Goal: Task Accomplishment & Management: Manage account settings

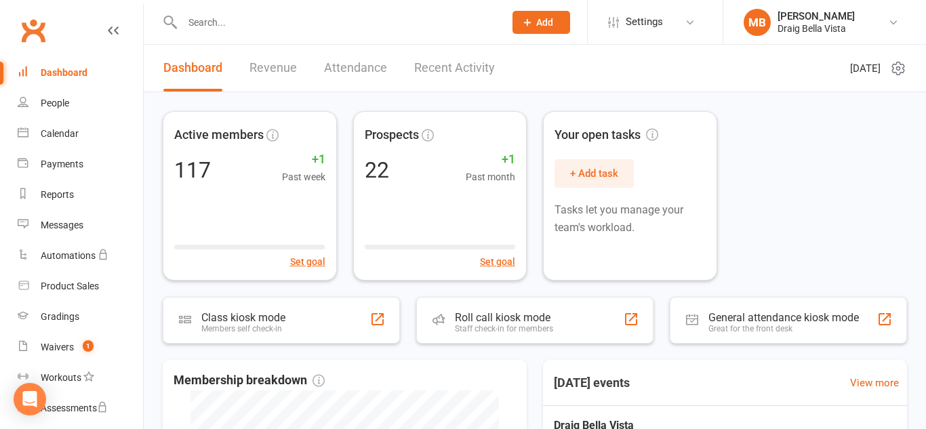
click at [258, 24] on input "text" at bounding box center [336, 22] width 317 height 19
click at [688, 26] on icon at bounding box center [690, 22] width 11 height 11
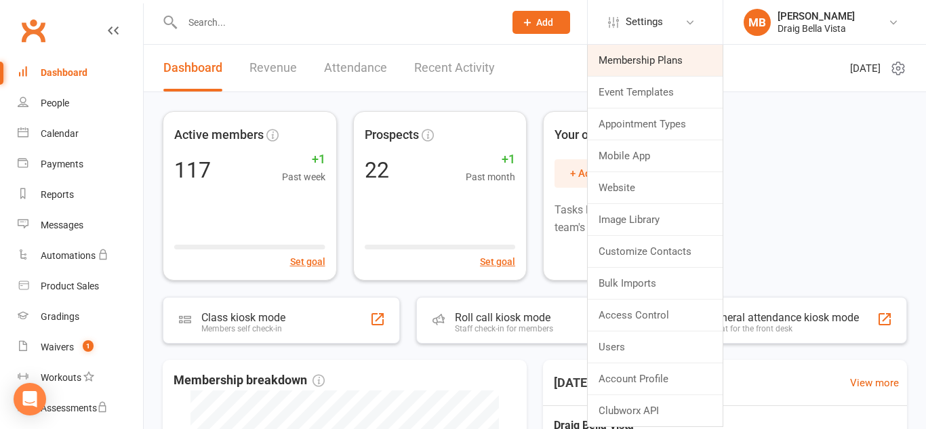
click at [662, 55] on link "Membership Plans" at bounding box center [655, 60] width 135 height 31
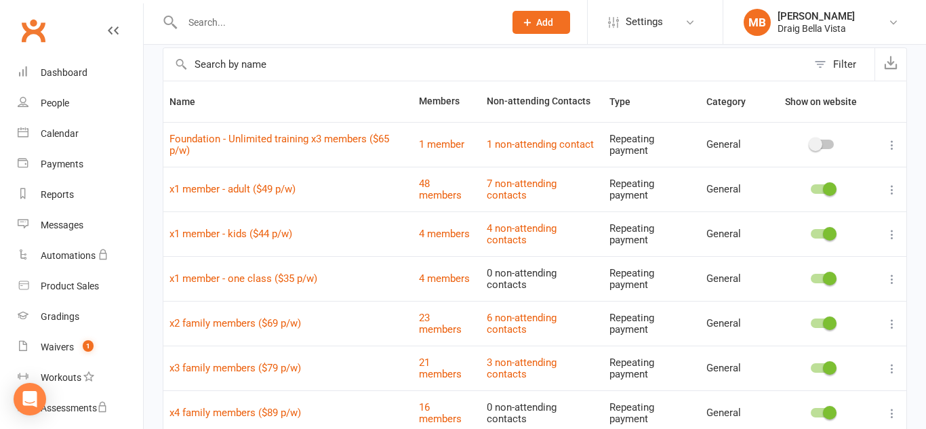
scroll to position [63, 0]
click at [69, 106] on div "People" at bounding box center [55, 103] width 28 height 11
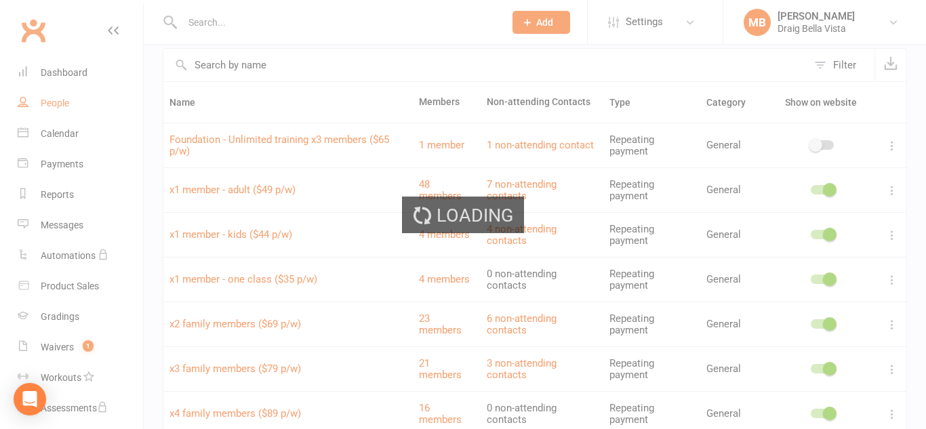
select select "100"
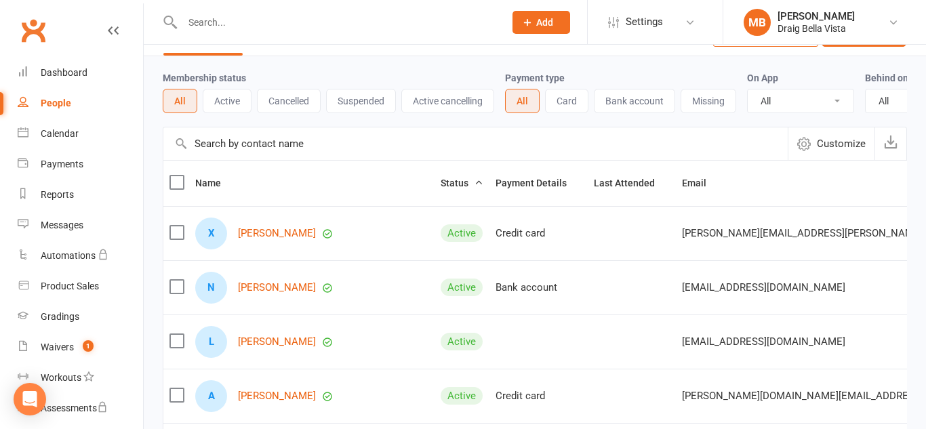
scroll to position [38, 0]
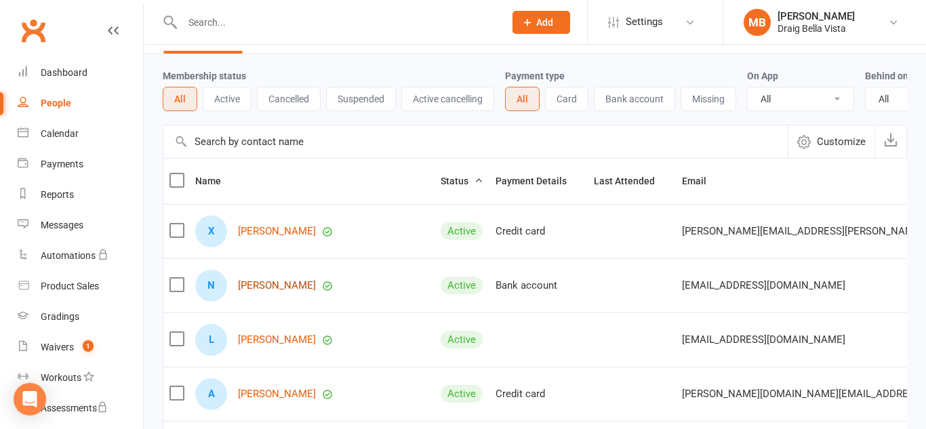
click at [271, 285] on link "[PERSON_NAME]" at bounding box center [277, 286] width 78 height 12
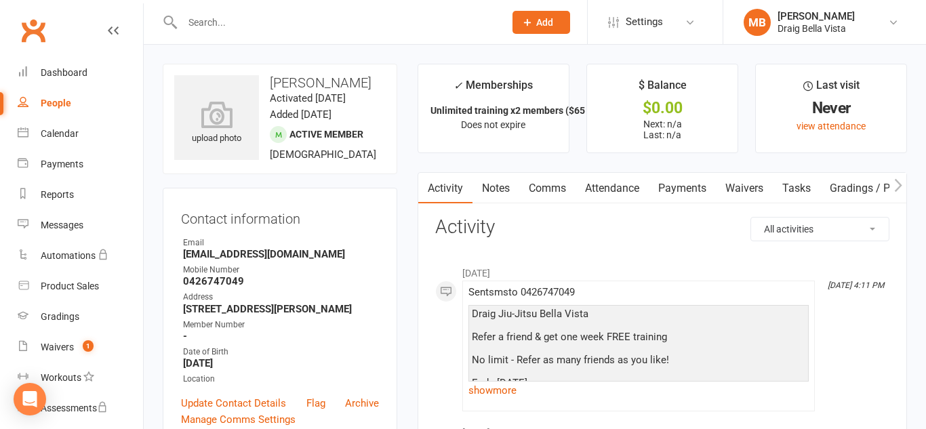
click at [681, 180] on link "Payments" at bounding box center [682, 188] width 67 height 31
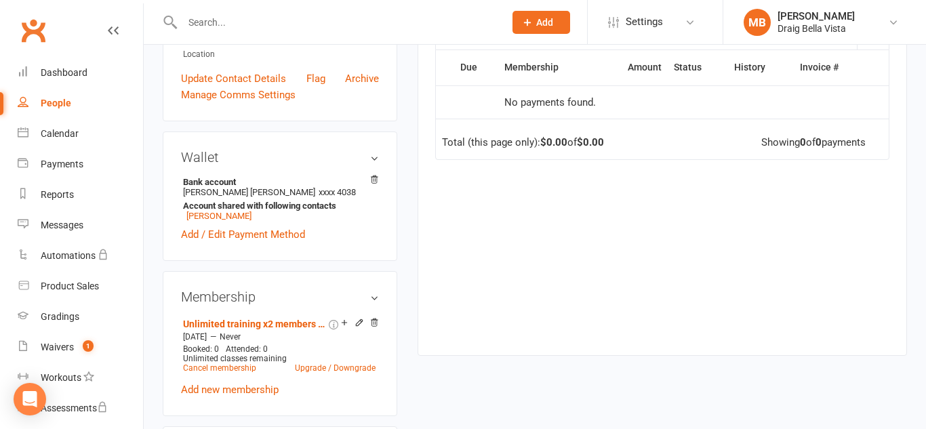
scroll to position [324, 0]
click at [200, 222] on link "[PERSON_NAME]" at bounding box center [218, 216] width 65 height 10
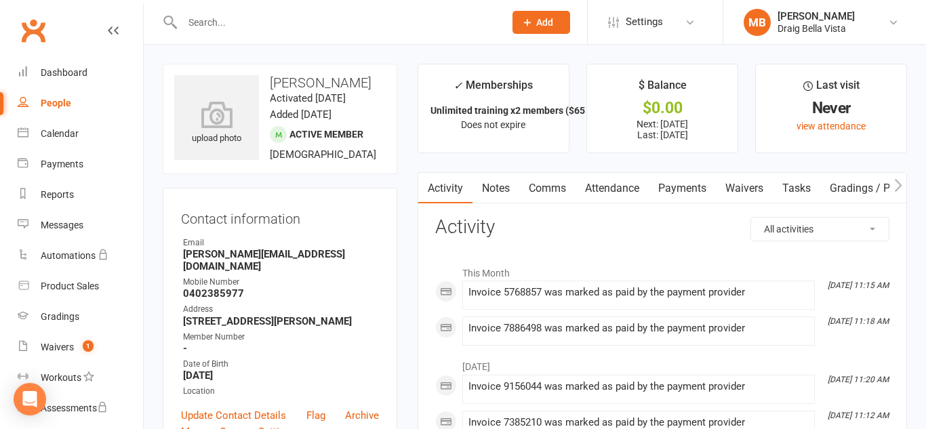
click at [700, 189] on link "Payments" at bounding box center [682, 188] width 67 height 31
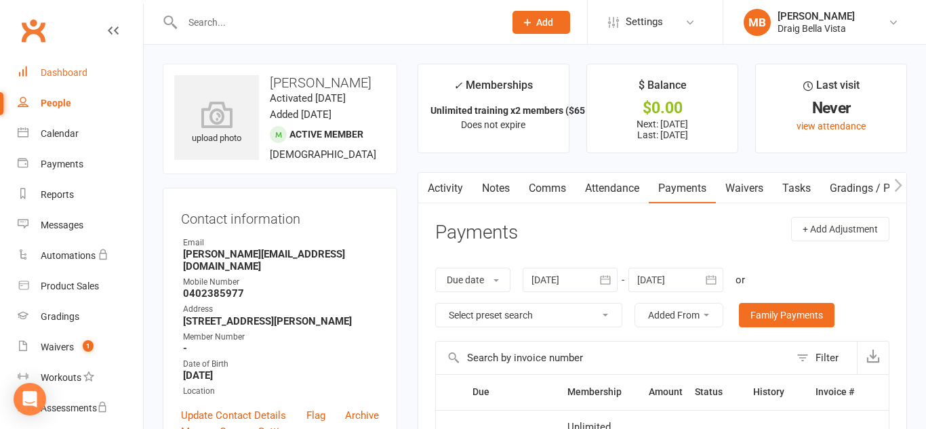
click at [58, 70] on div "Dashboard" at bounding box center [64, 72] width 47 height 11
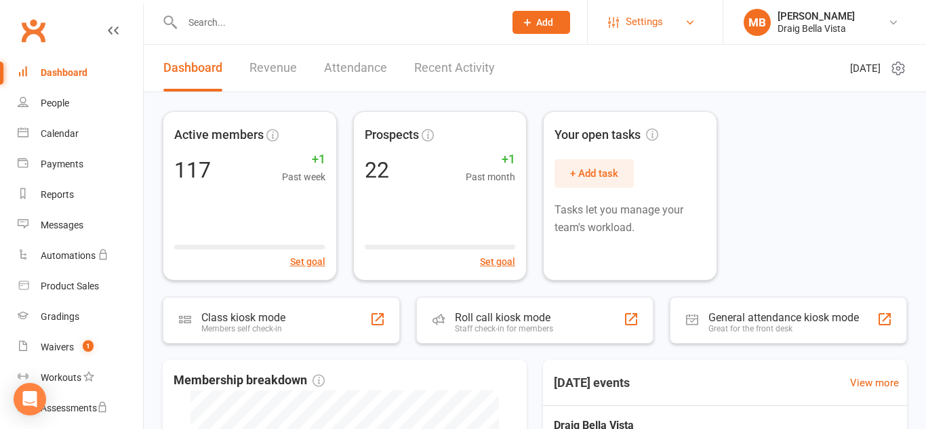
click at [668, 16] on link "Settings" at bounding box center [655, 22] width 94 height 30
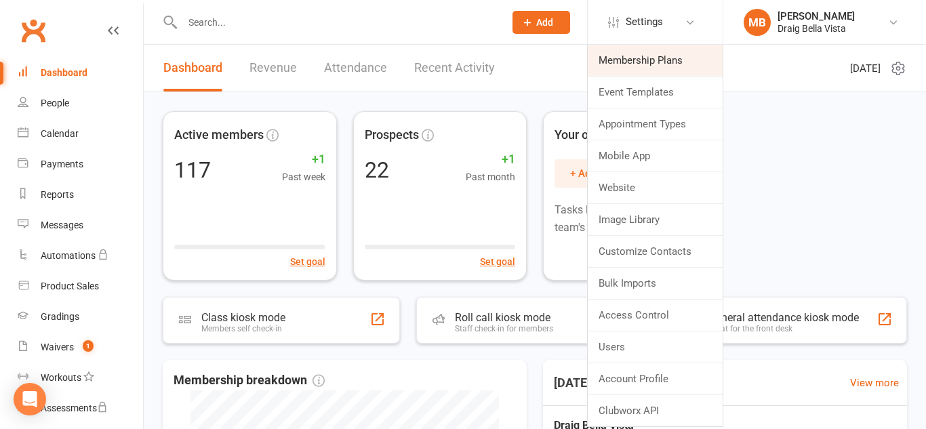
click at [662, 67] on link "Membership Plans" at bounding box center [655, 60] width 135 height 31
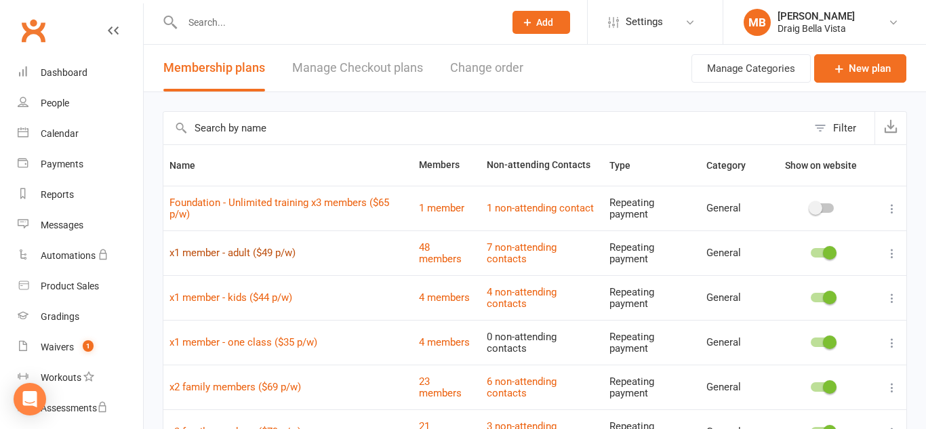
click at [271, 249] on link "x1 member - adult ($49 p/w)" at bounding box center [232, 253] width 126 height 12
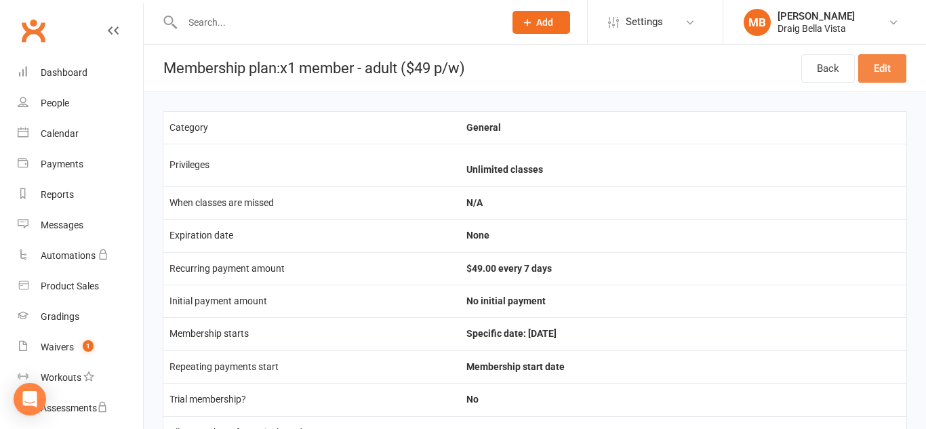
click at [870, 70] on link "Edit" at bounding box center [882, 68] width 48 height 28
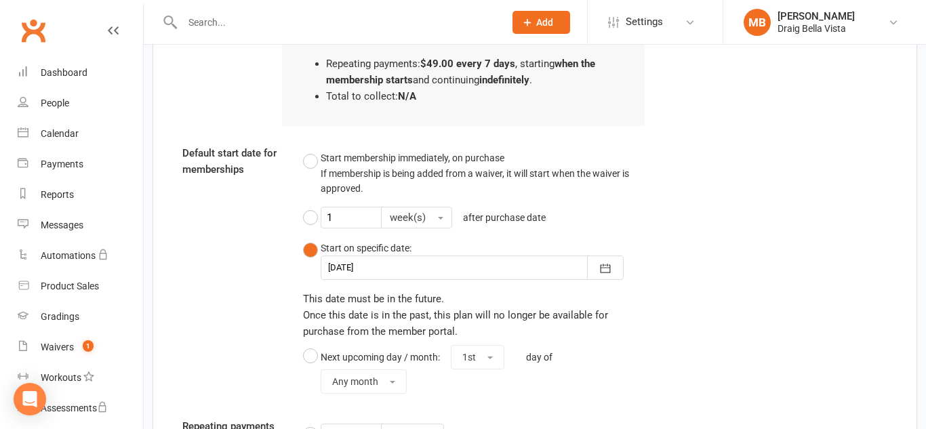
scroll to position [1379, 0]
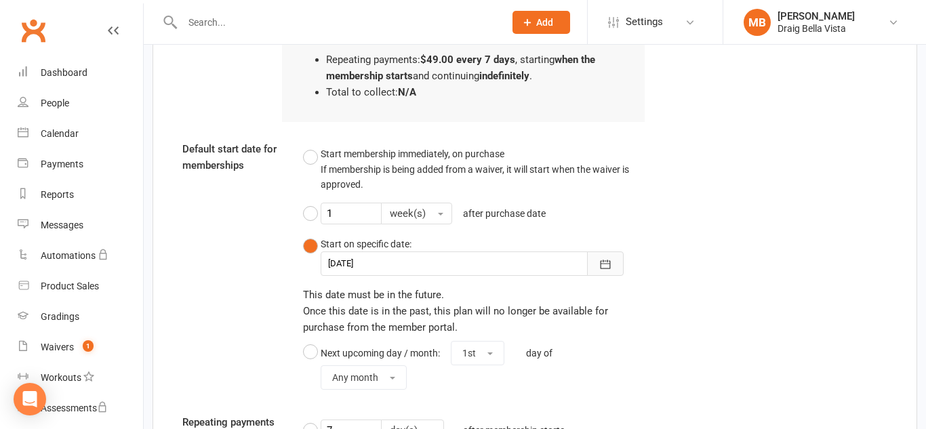
click at [611, 269] on icon "button" at bounding box center [605, 265] width 14 height 14
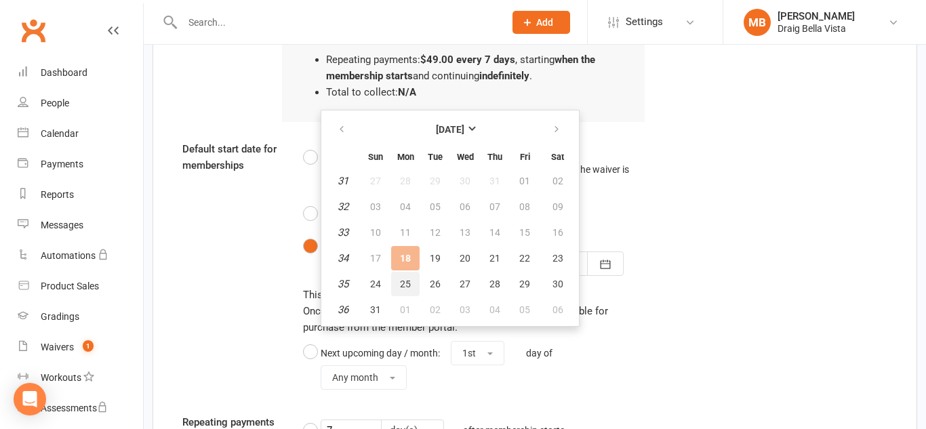
click at [403, 282] on span "25" at bounding box center [405, 284] width 11 height 11
type input "[DATE]"
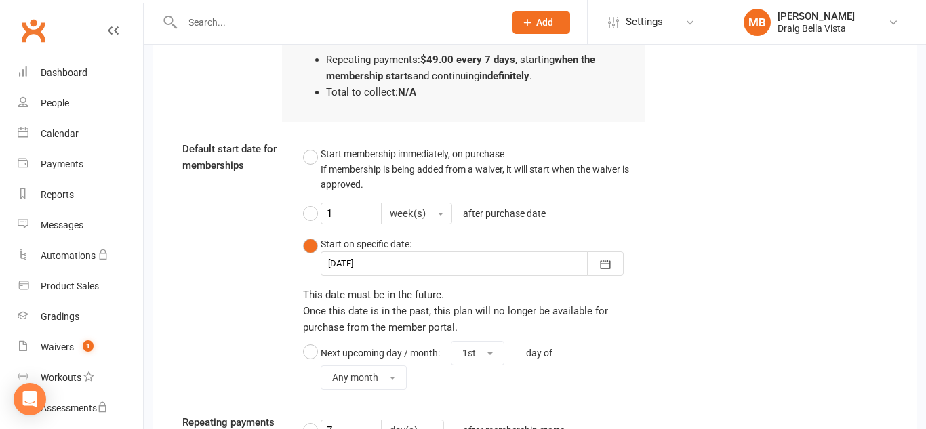
click at [678, 285] on div "Default start date for memberships Start membership immediately, on purchase If…" at bounding box center [534, 268] width 725 height 254
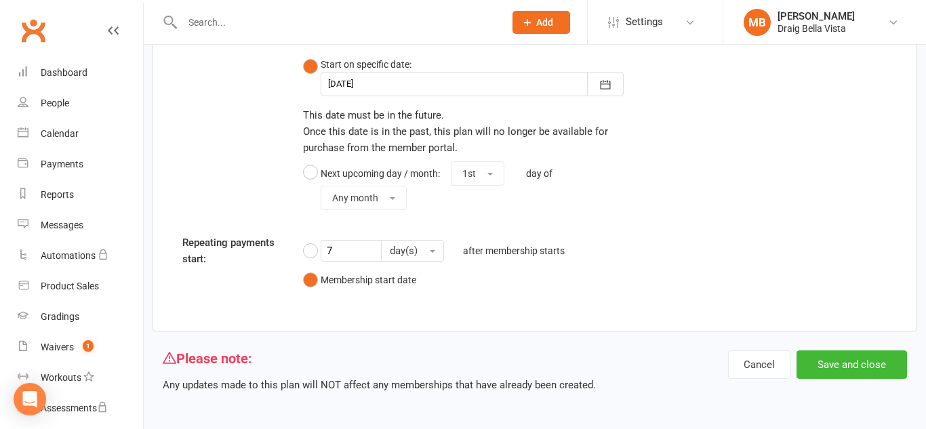
scroll to position [1561, 0]
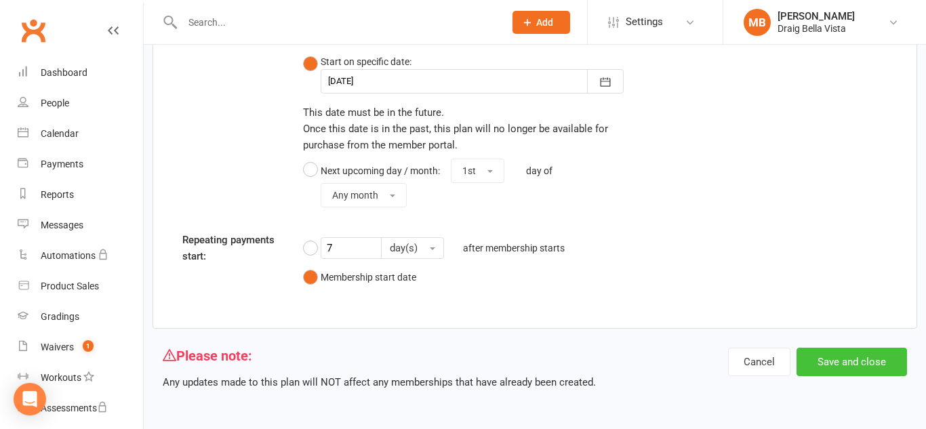
click at [838, 359] on button "Save and close" at bounding box center [851, 362] width 110 height 28
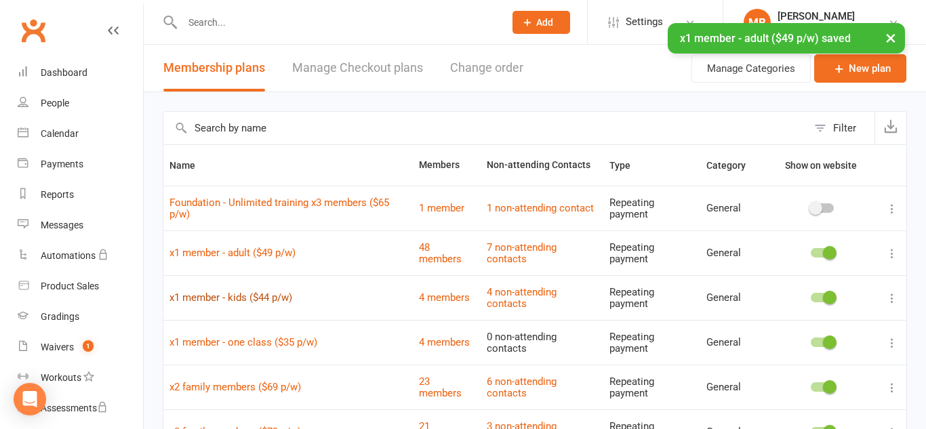
click at [220, 293] on link "x1 member - kids ($44 p/w)" at bounding box center [230, 297] width 123 height 12
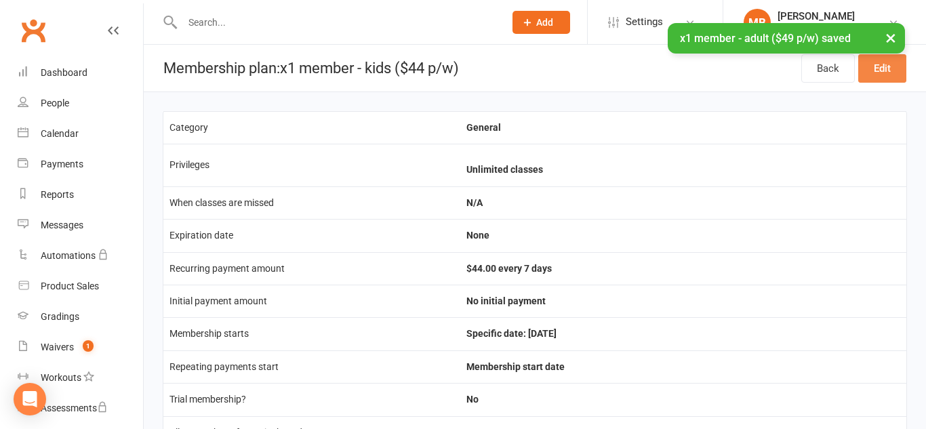
click at [884, 68] on link "Edit" at bounding box center [882, 68] width 48 height 28
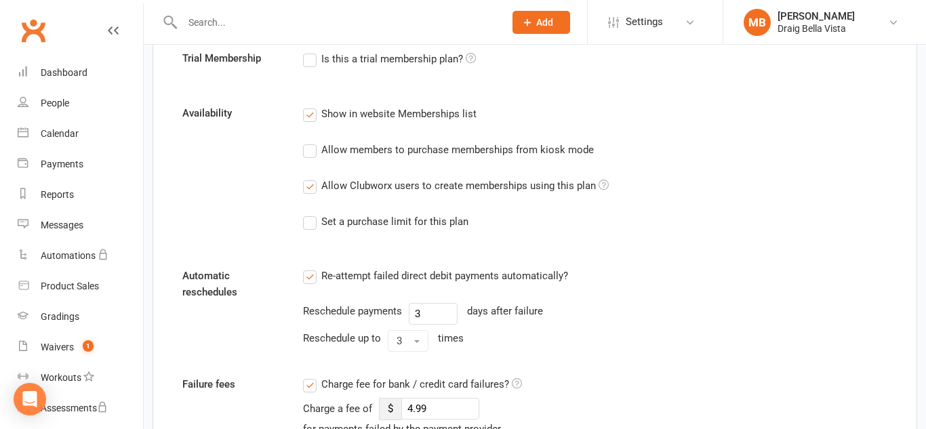
scroll to position [695, 0]
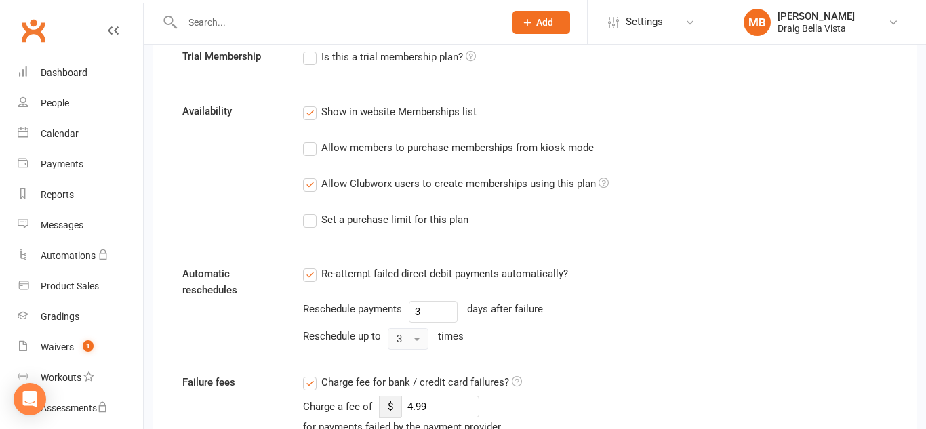
click at [424, 340] on button "3" at bounding box center [408, 339] width 41 height 22
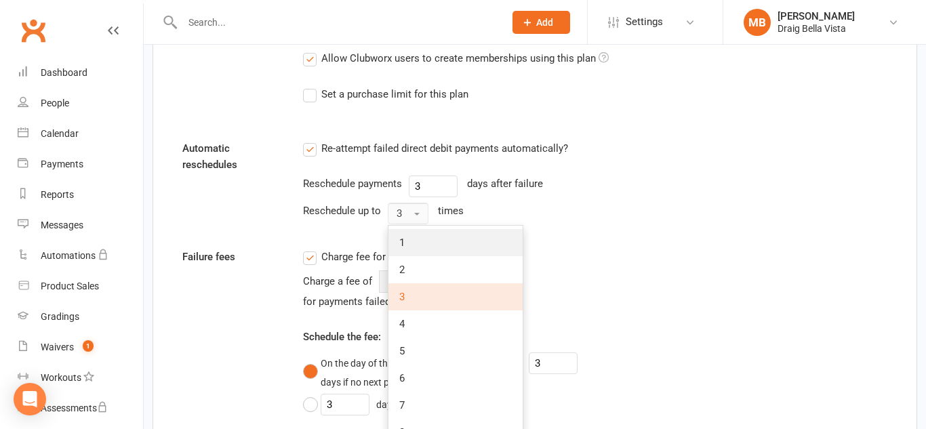
scroll to position [820, 0]
click at [425, 355] on link "5" at bounding box center [455, 351] width 134 height 27
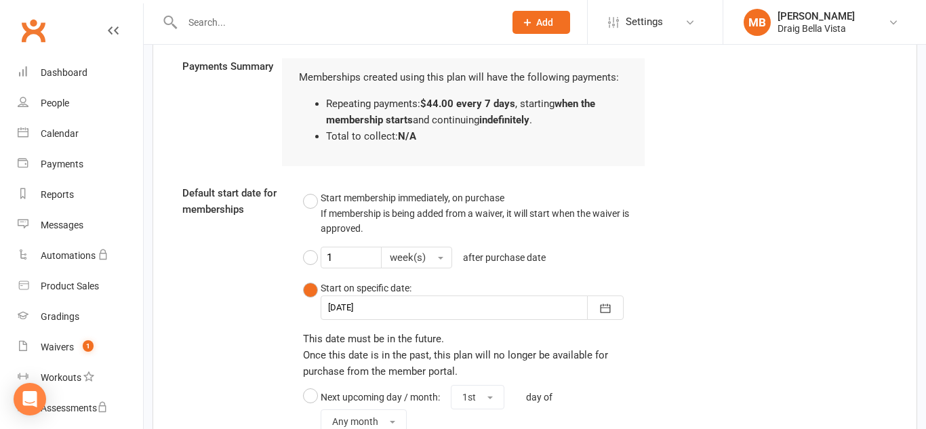
scroll to position [1338, 0]
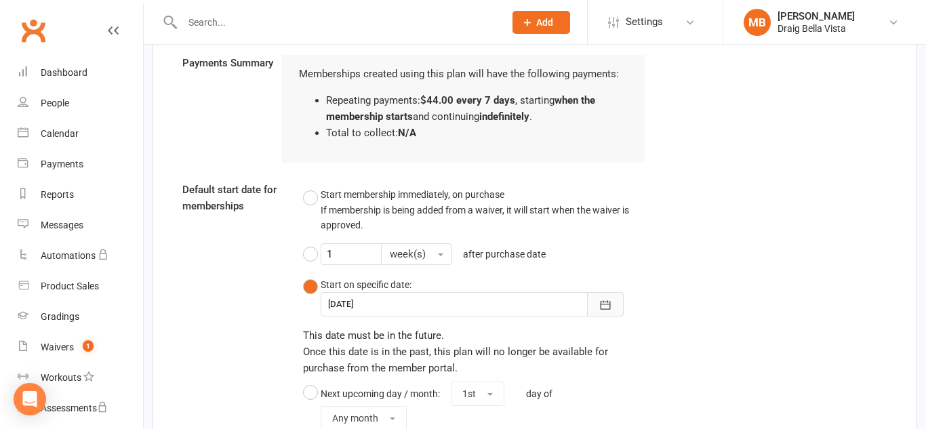
click at [603, 306] on icon "button" at bounding box center [605, 305] width 14 height 14
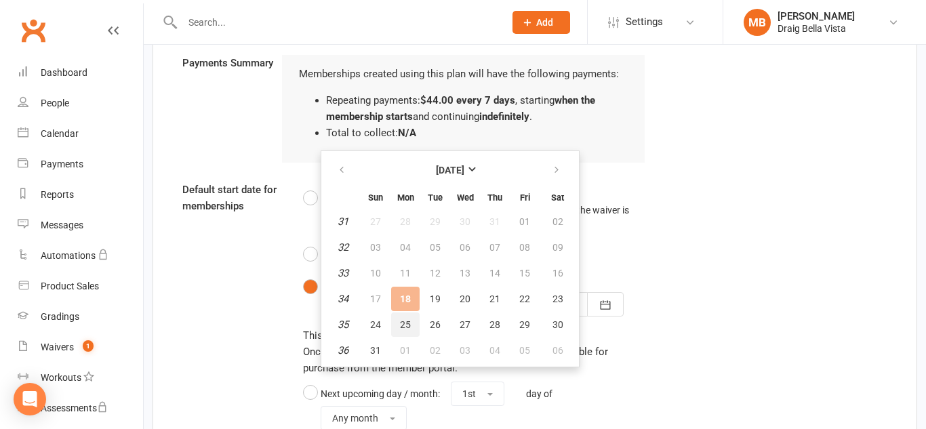
click at [407, 324] on span "25" at bounding box center [405, 324] width 11 height 11
type input "[DATE]"
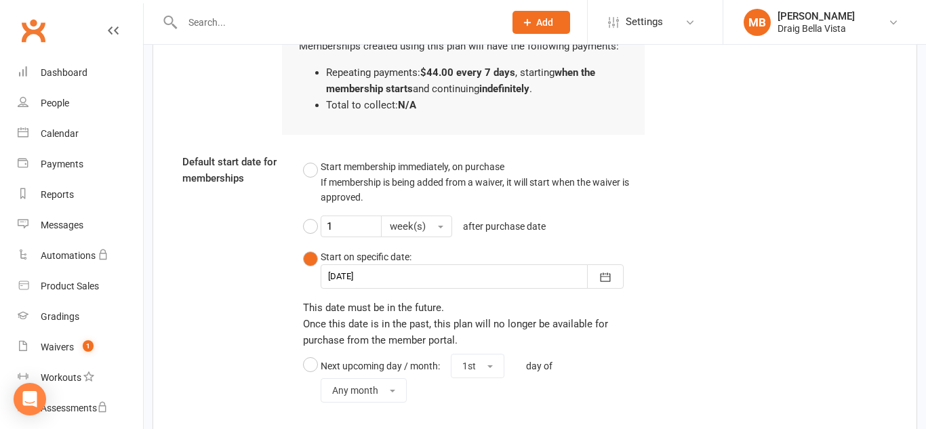
scroll to position [1561, 0]
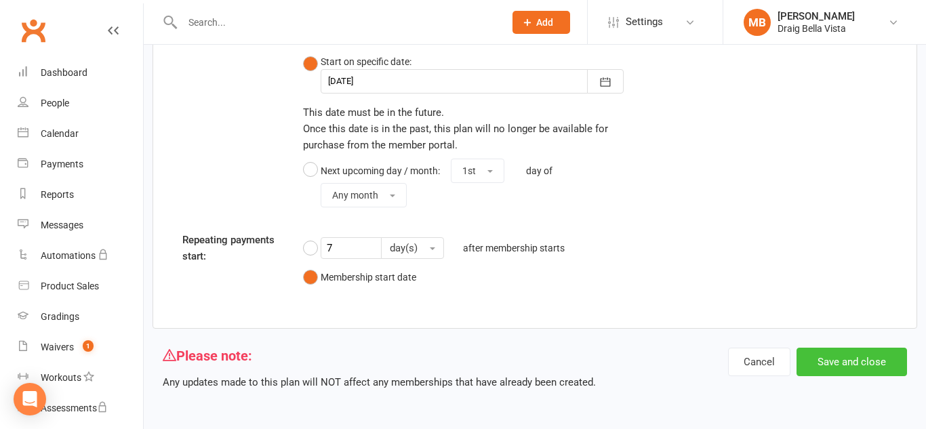
click at [824, 367] on button "Save and close" at bounding box center [851, 362] width 110 height 28
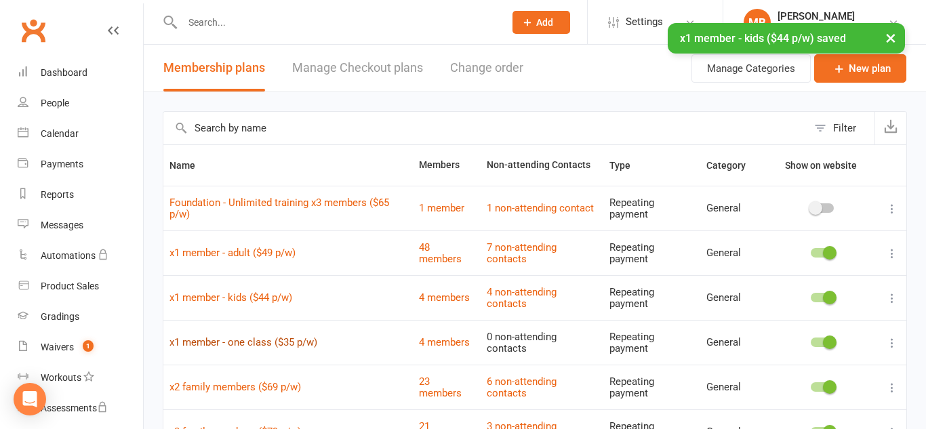
click at [200, 344] on link "x1 member - one class ($35 p/w)" at bounding box center [243, 342] width 148 height 12
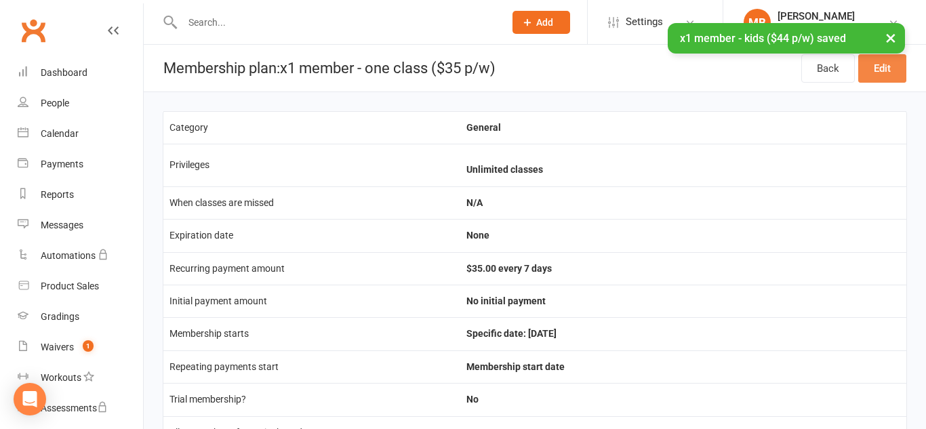
click at [878, 78] on link "Edit" at bounding box center [882, 68] width 48 height 28
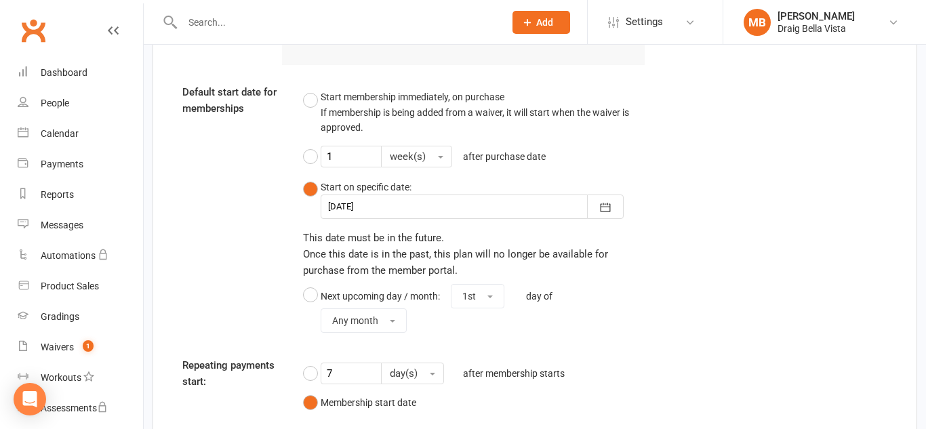
scroll to position [1440, 0]
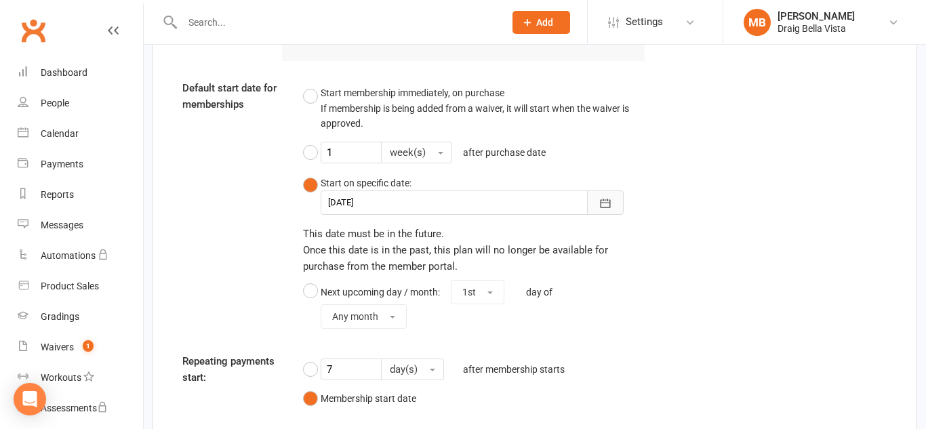
click at [613, 202] on button "button" at bounding box center [605, 202] width 37 height 24
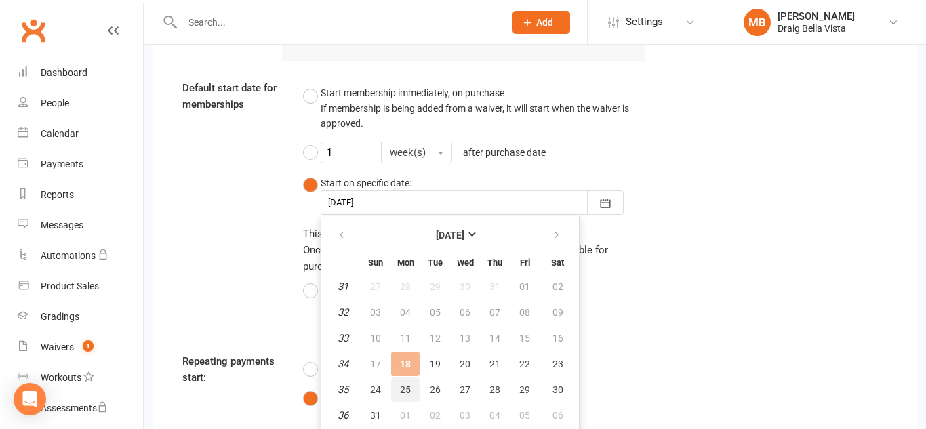
click at [403, 392] on span "25" at bounding box center [405, 389] width 11 height 11
type input "[DATE]"
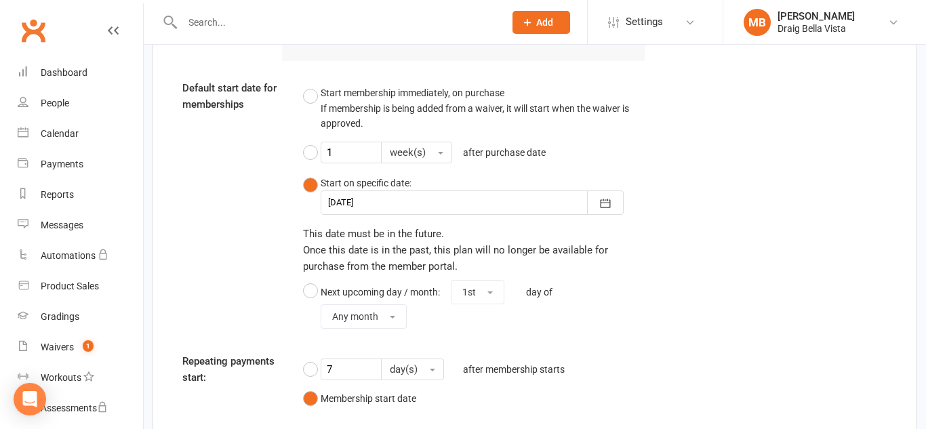
click at [752, 261] on div "Default start date for memberships Start membership immediately, on purchase If…" at bounding box center [534, 207] width 725 height 254
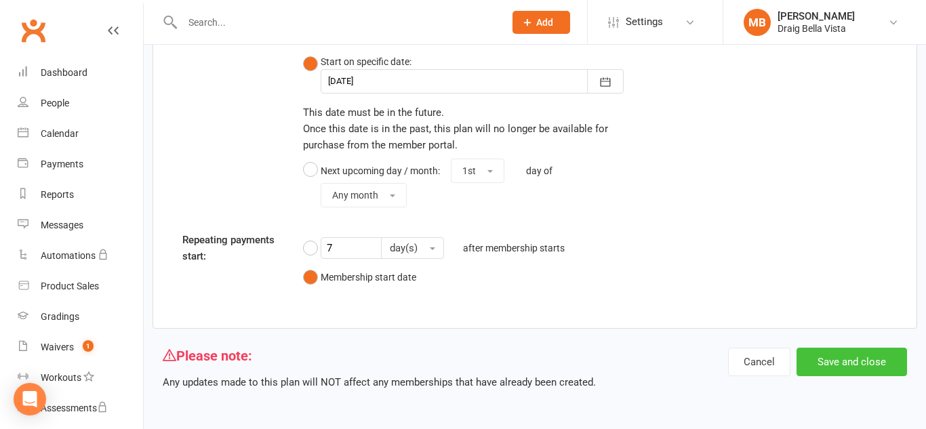
click at [836, 364] on button "Save and close" at bounding box center [851, 362] width 110 height 28
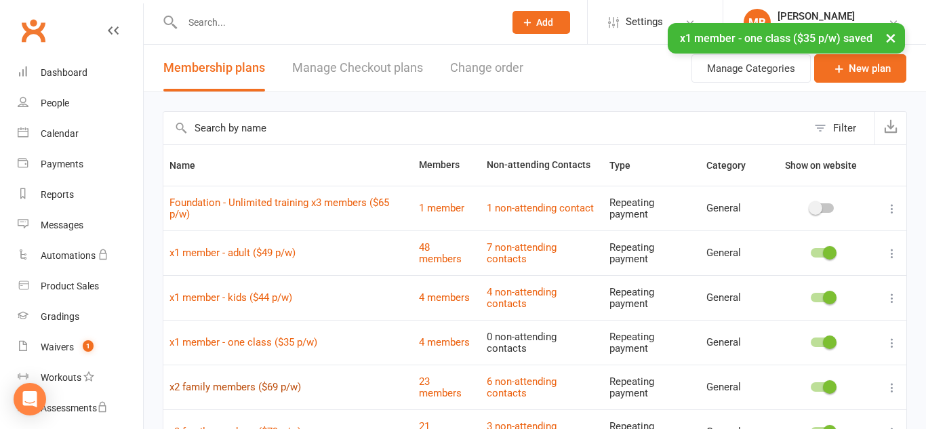
click at [234, 382] on link "x2 family members ($69 p/w)" at bounding box center [234, 387] width 131 height 12
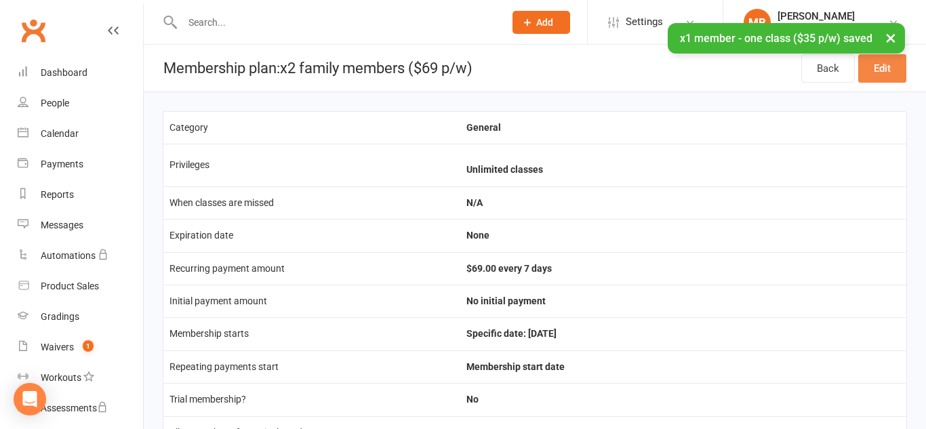
click at [879, 79] on link "Edit" at bounding box center [882, 68] width 48 height 28
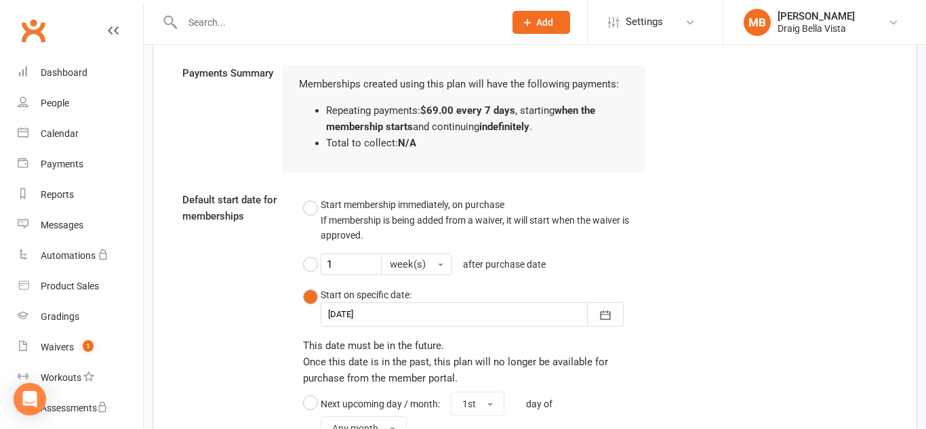
scroll to position [1330, 0]
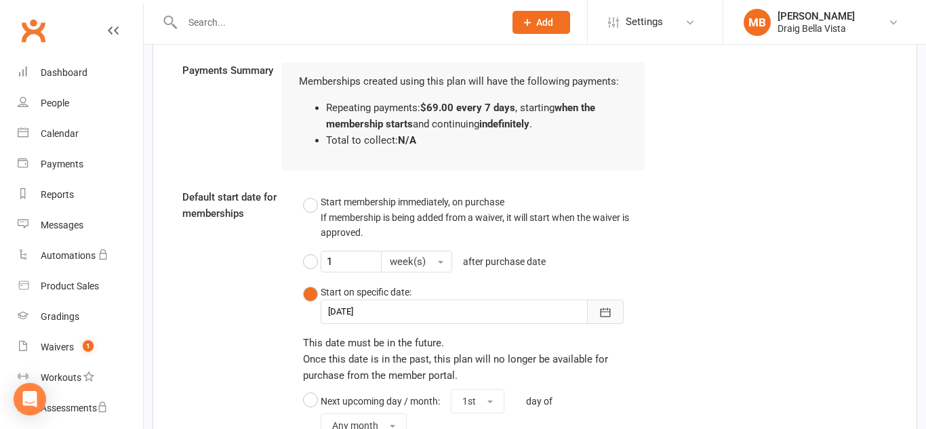
click at [613, 312] on button "button" at bounding box center [605, 312] width 37 height 24
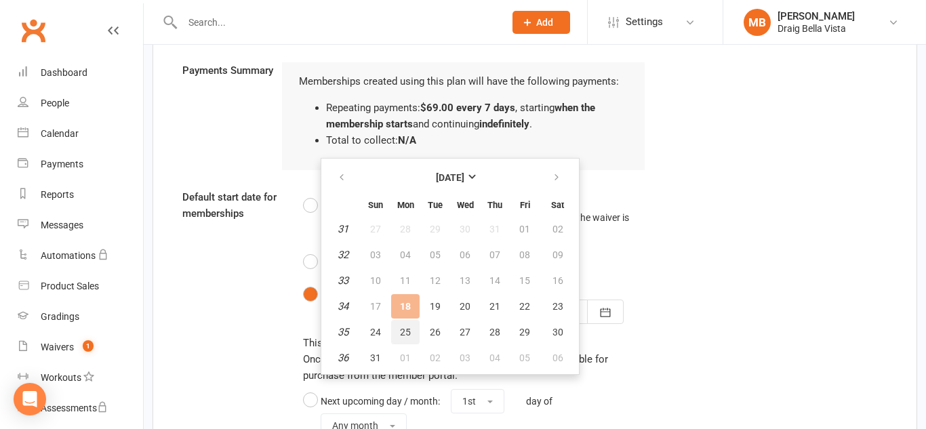
click at [408, 331] on span "25" at bounding box center [405, 332] width 11 height 11
type input "[DATE]"
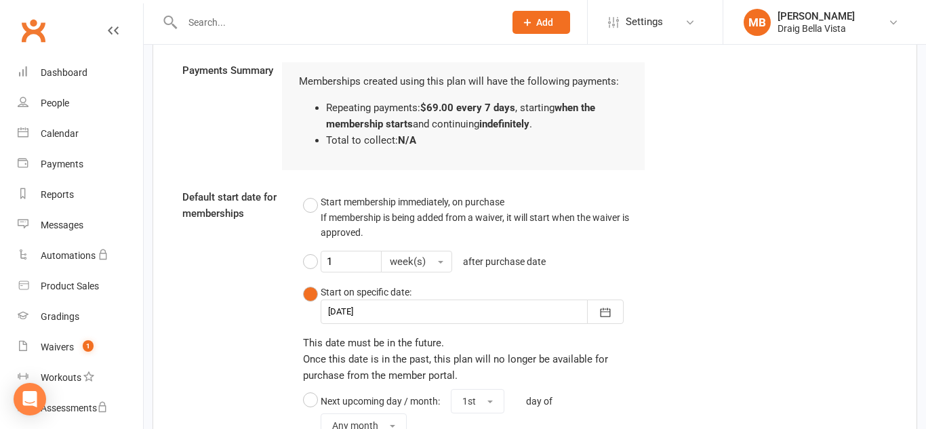
click at [685, 299] on div "Default start date for memberships Start membership immediately, on purchase If…" at bounding box center [534, 316] width 725 height 254
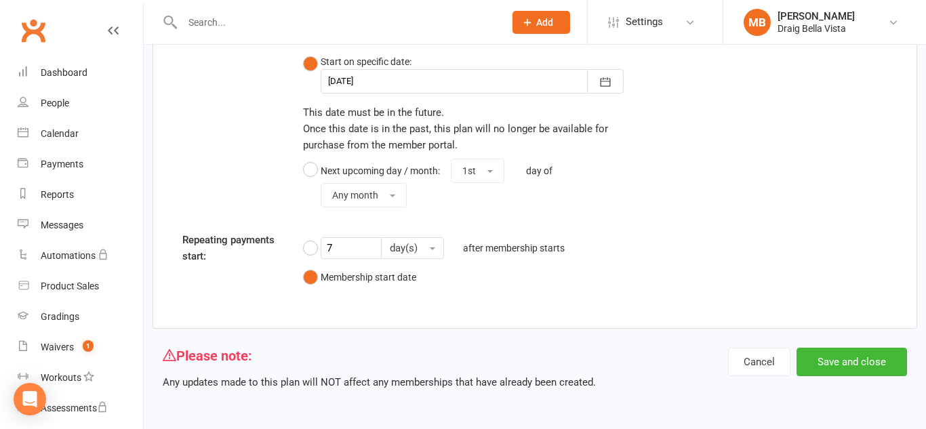
scroll to position [1559, 0]
click at [840, 370] on button "Save and close" at bounding box center [851, 363] width 110 height 28
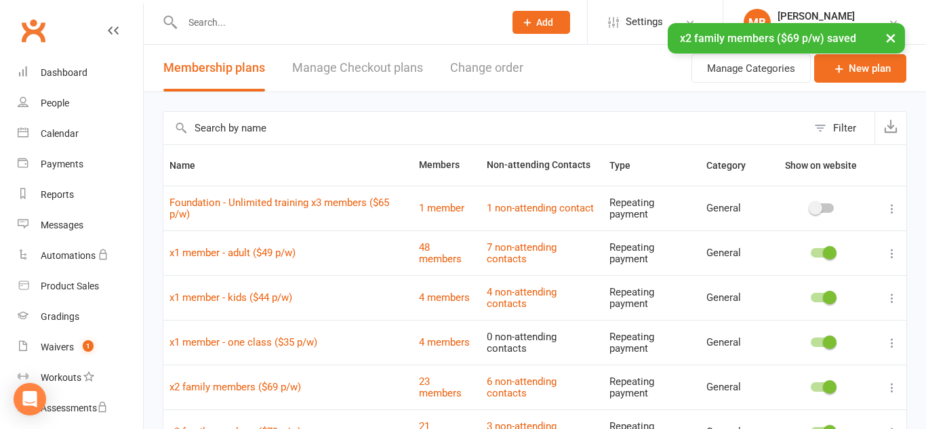
scroll to position [175, 0]
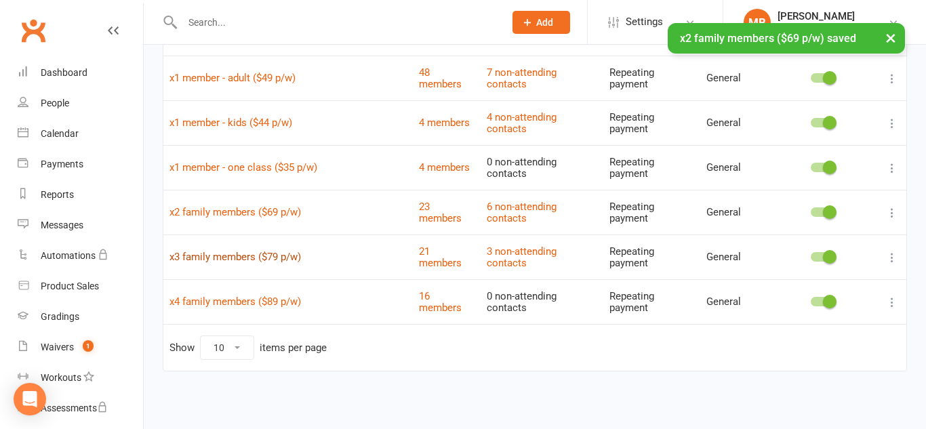
click at [260, 253] on link "x3 family members ($79 p/w)" at bounding box center [234, 257] width 131 height 12
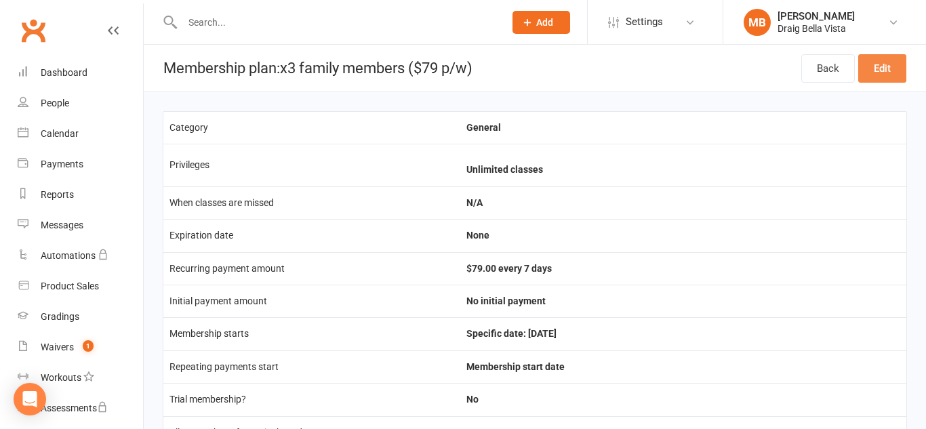
click at [884, 73] on link "Edit" at bounding box center [882, 68] width 48 height 28
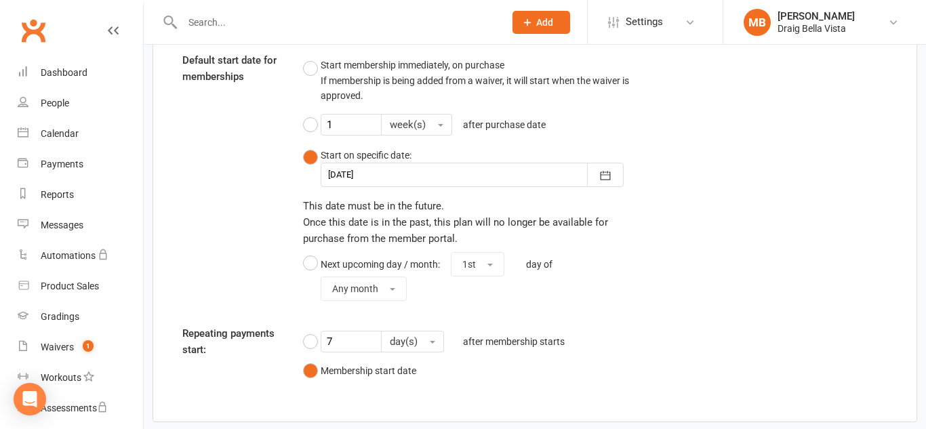
scroll to position [1467, 0]
click at [599, 182] on icon "button" at bounding box center [605, 176] width 14 height 14
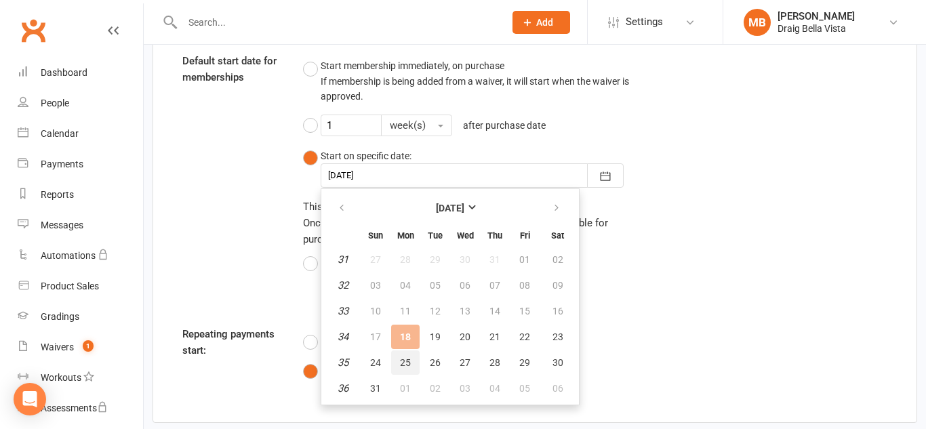
click at [411, 365] on button "25" at bounding box center [405, 362] width 28 height 24
type input "[DATE]"
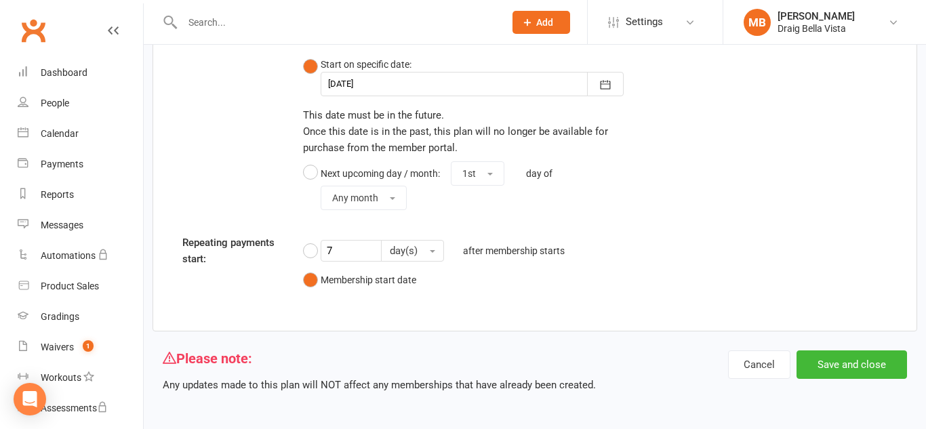
scroll to position [1561, 0]
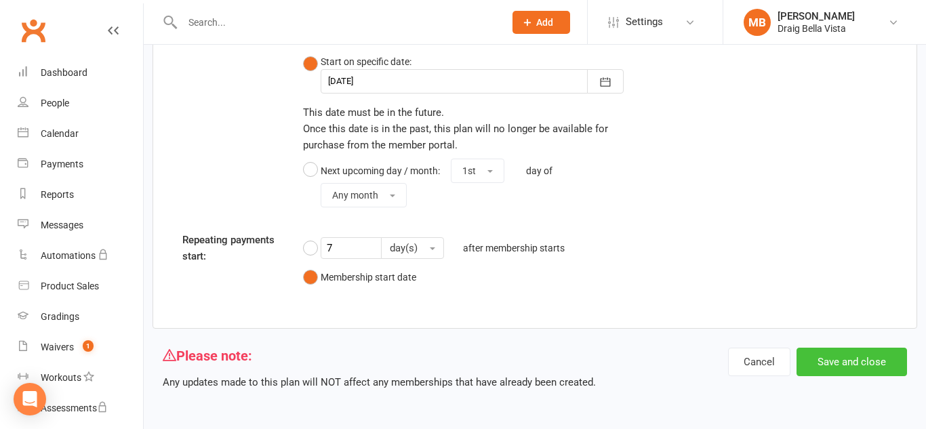
click at [836, 367] on button "Save and close" at bounding box center [851, 362] width 110 height 28
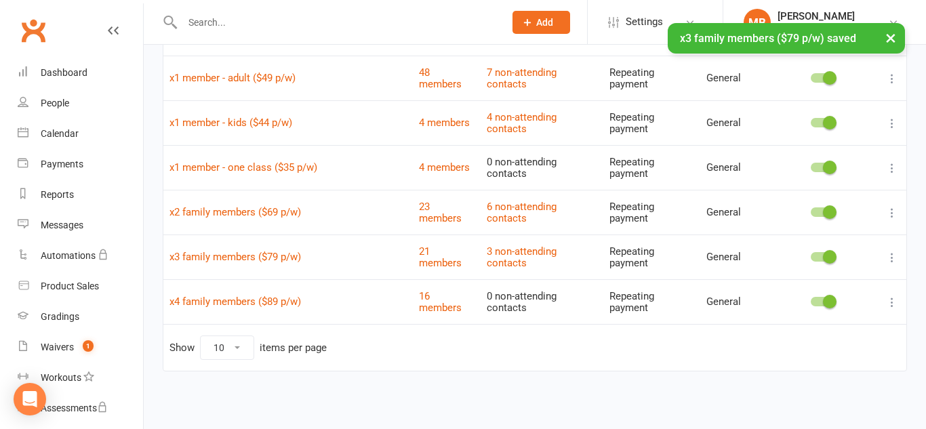
scroll to position [174, 0]
click at [266, 298] on link "x4 family members ($89 p/w)" at bounding box center [234, 302] width 131 height 12
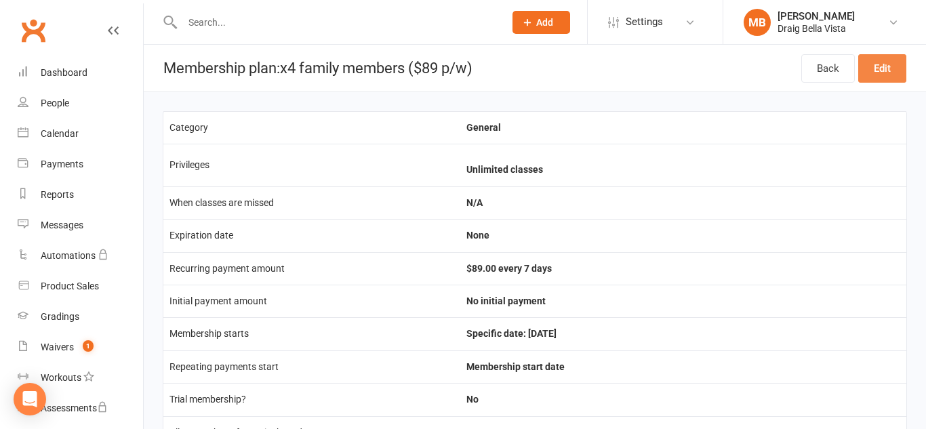
click at [878, 77] on link "Edit" at bounding box center [882, 68] width 48 height 28
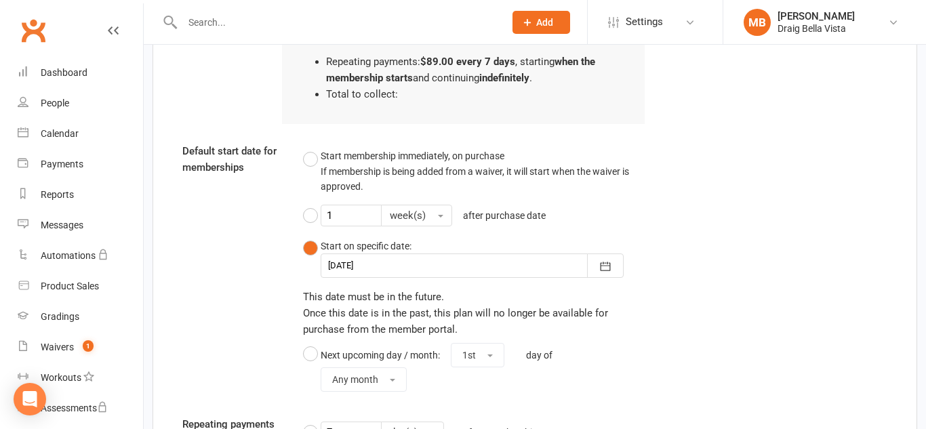
scroll to position [1374, 0]
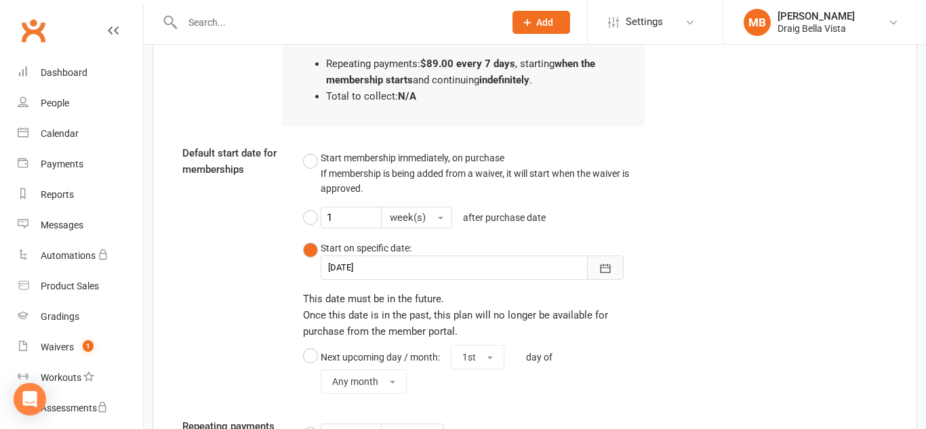
click at [604, 275] on button "button" at bounding box center [605, 268] width 37 height 24
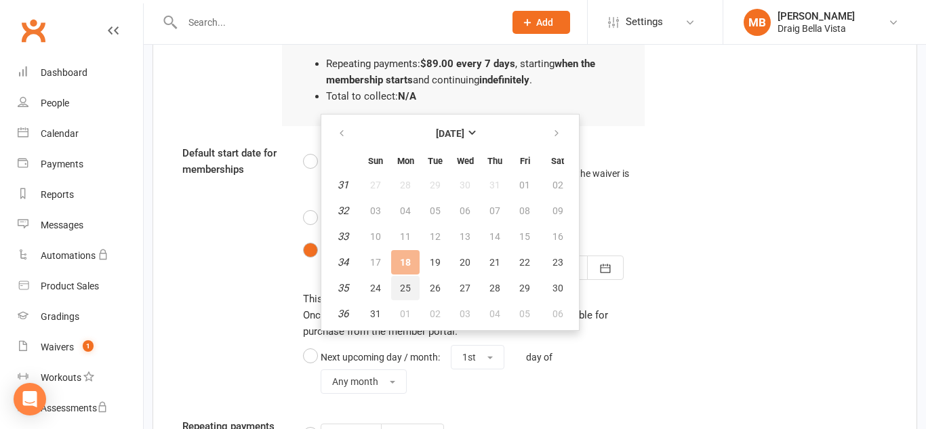
click at [412, 284] on button "25" at bounding box center [405, 288] width 28 height 24
type input "[DATE]"
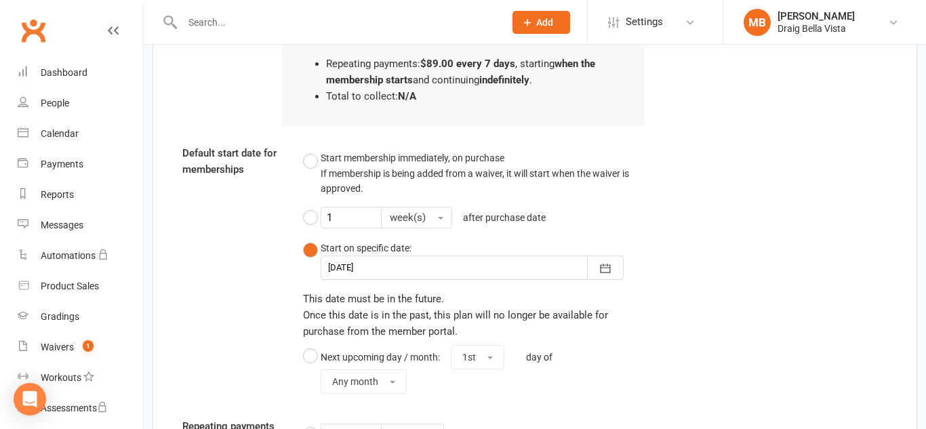
click at [687, 254] on div "Default start date for memberships Start membership immediately, on purchase If…" at bounding box center [534, 272] width 725 height 254
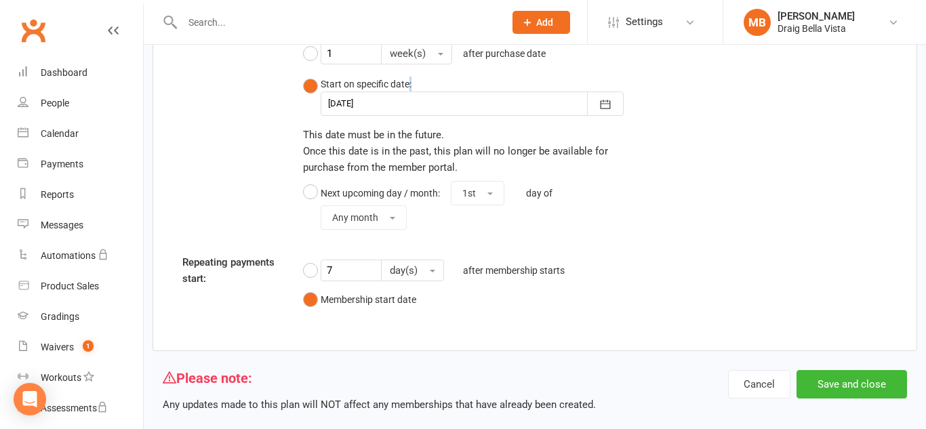
scroll to position [1541, 0]
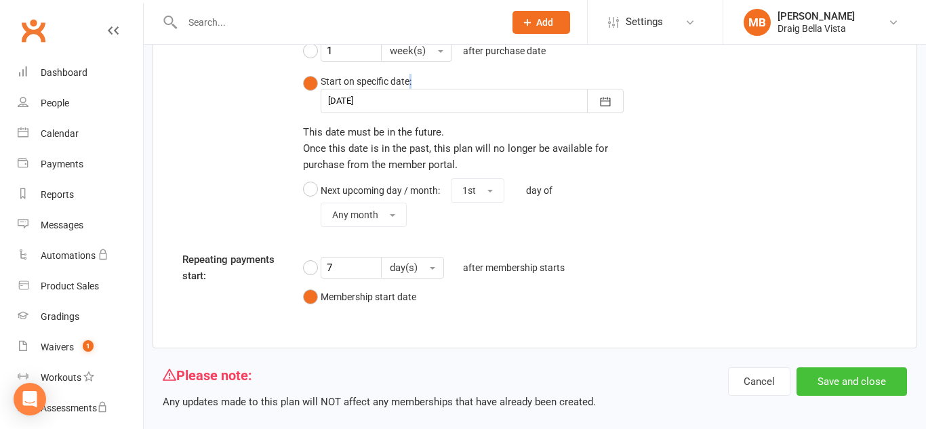
click at [842, 383] on button "Save and close" at bounding box center [851, 381] width 110 height 28
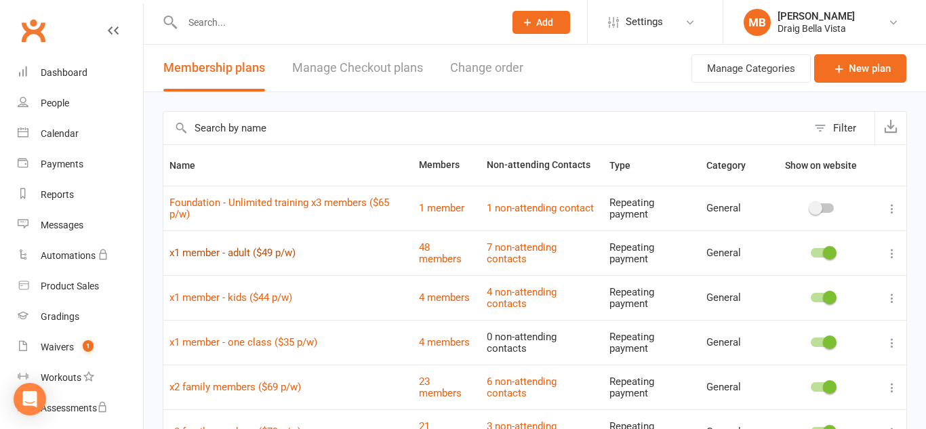
click at [225, 253] on link "x1 member - adult ($49 p/w)" at bounding box center [232, 253] width 126 height 12
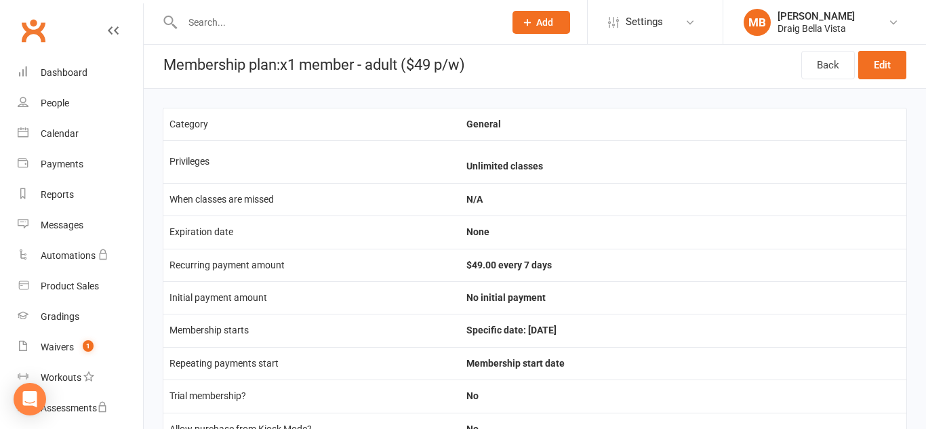
scroll to position [5, 0]
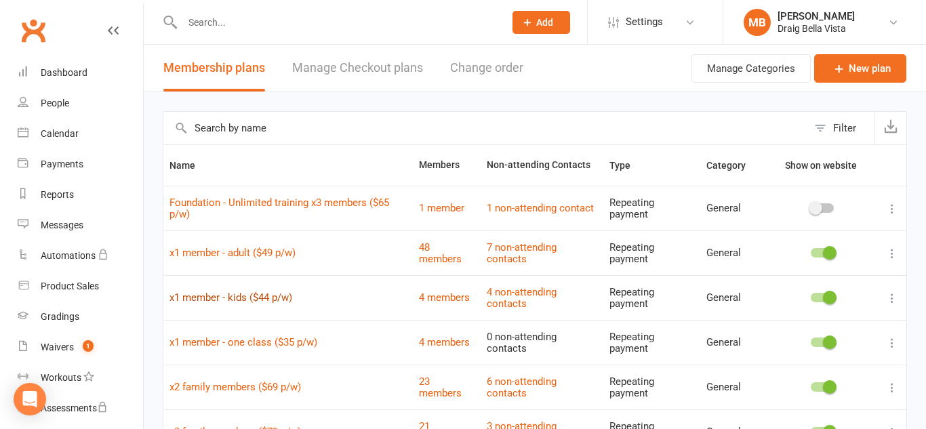
click at [205, 298] on link "x1 member - kids ($44 p/w)" at bounding box center [230, 297] width 123 height 12
click at [242, 346] on link "x1 member - one class ($35 p/w)" at bounding box center [243, 342] width 148 height 12
click at [224, 392] on link "x2 family members ($69 p/w)" at bounding box center [234, 387] width 131 height 12
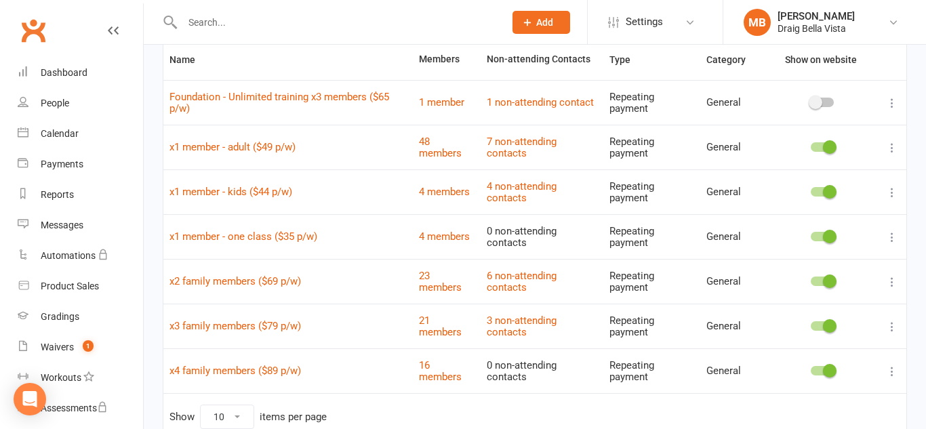
scroll to position [110, 0]
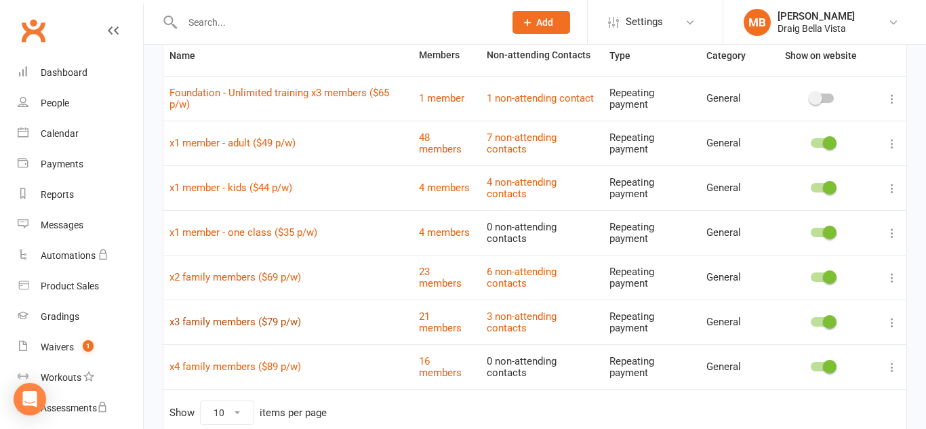
click at [237, 319] on link "x3 family members ($79 p/w)" at bounding box center [234, 322] width 131 height 12
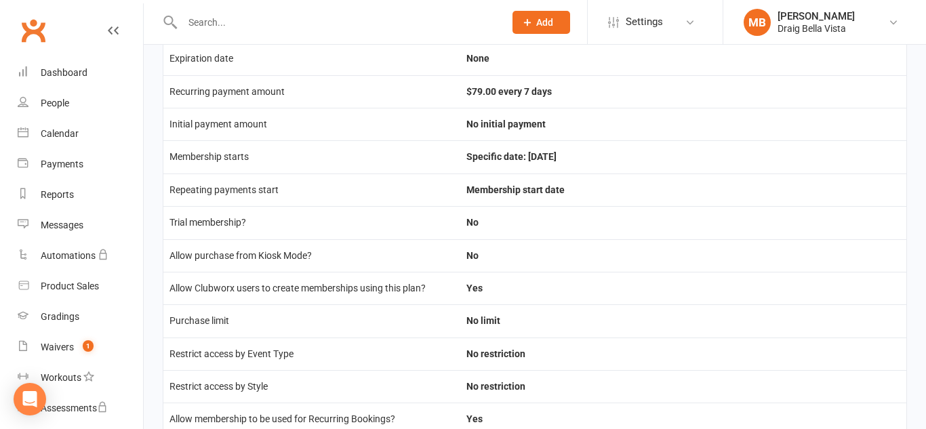
scroll to position [178, 0]
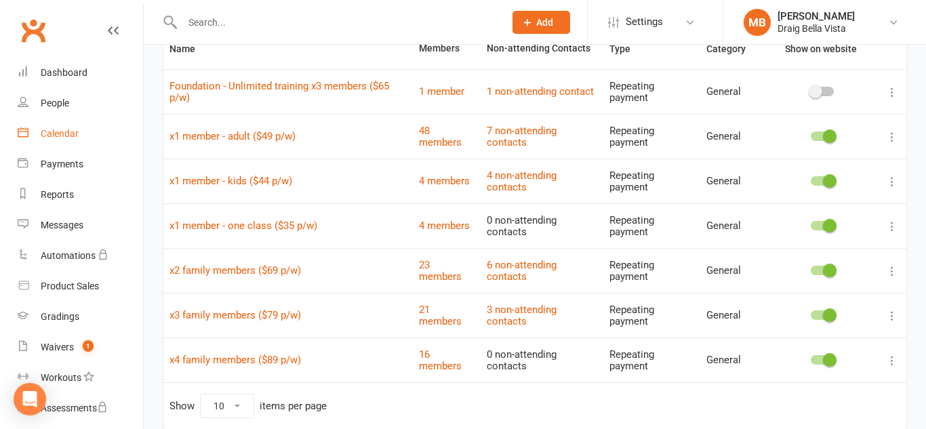
scroll to position [118, 0]
click at [262, 318] on link "x3 family members ($79 p/w)" at bounding box center [234, 314] width 131 height 12
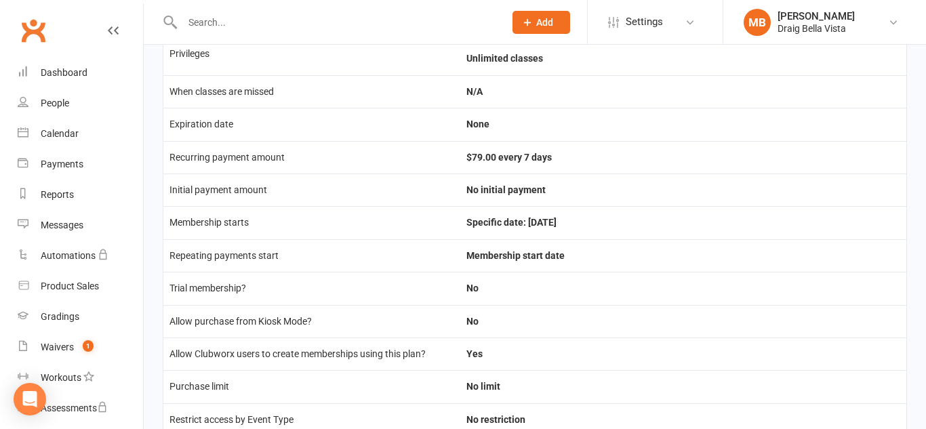
scroll to position [109, 0]
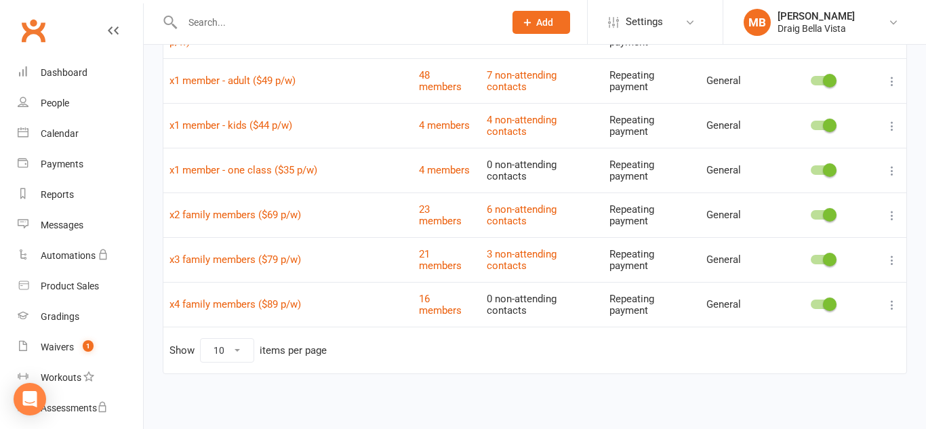
scroll to position [175, 0]
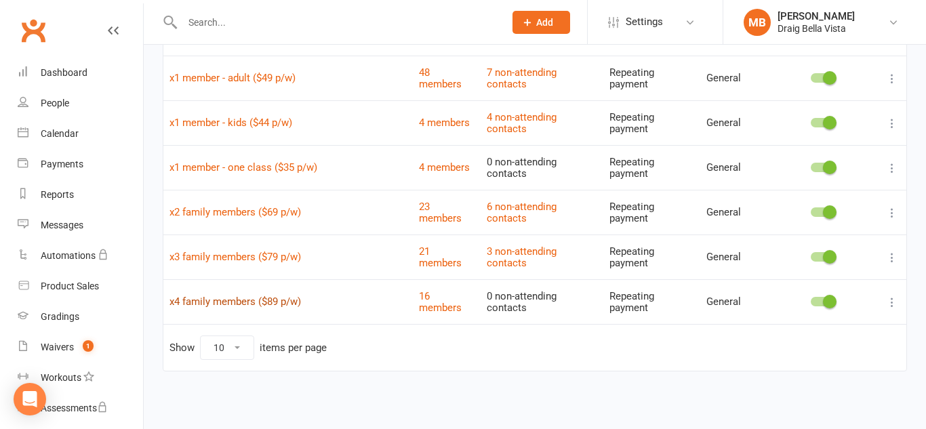
click at [265, 303] on link "x4 family members ($89 p/w)" at bounding box center [234, 301] width 131 height 12
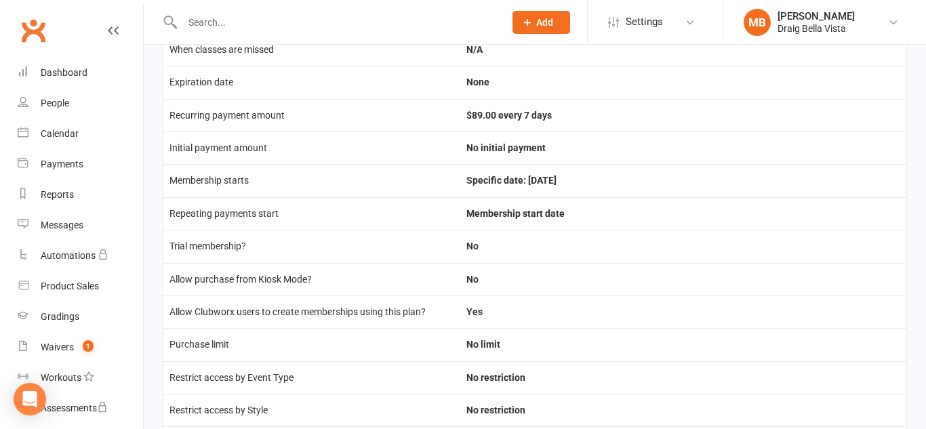
scroll to position [154, 0]
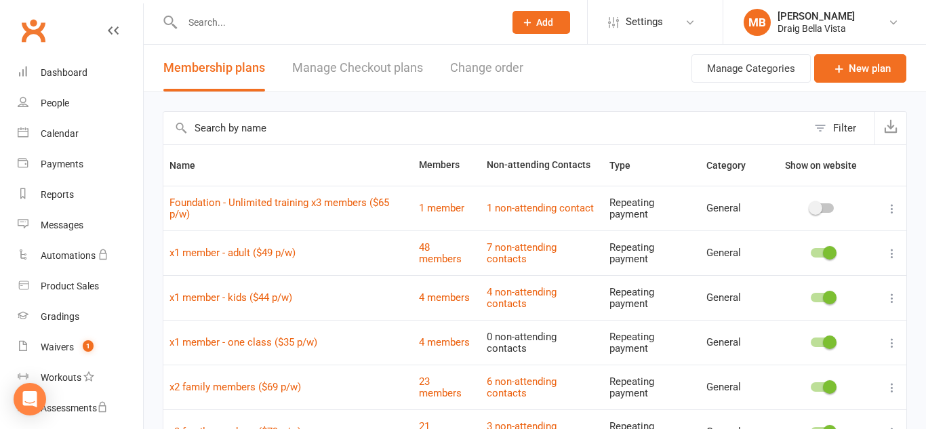
scroll to position [175, 0]
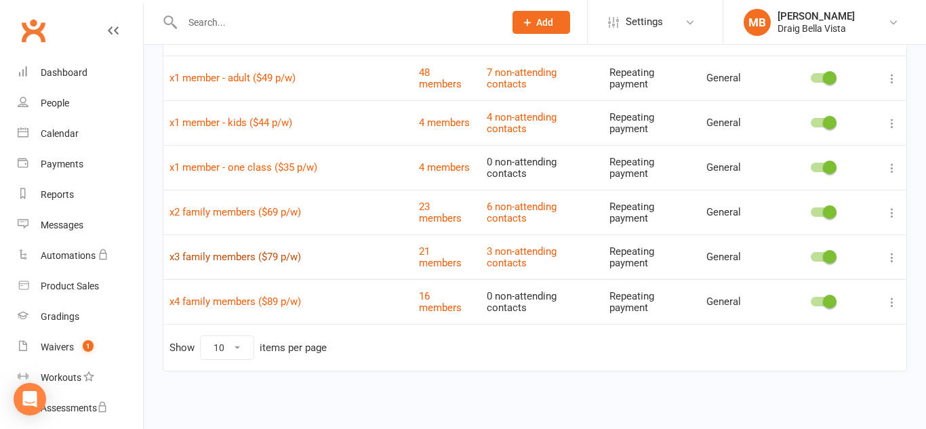
click at [216, 260] on link "x3 family members ($79 p/w)" at bounding box center [234, 257] width 131 height 12
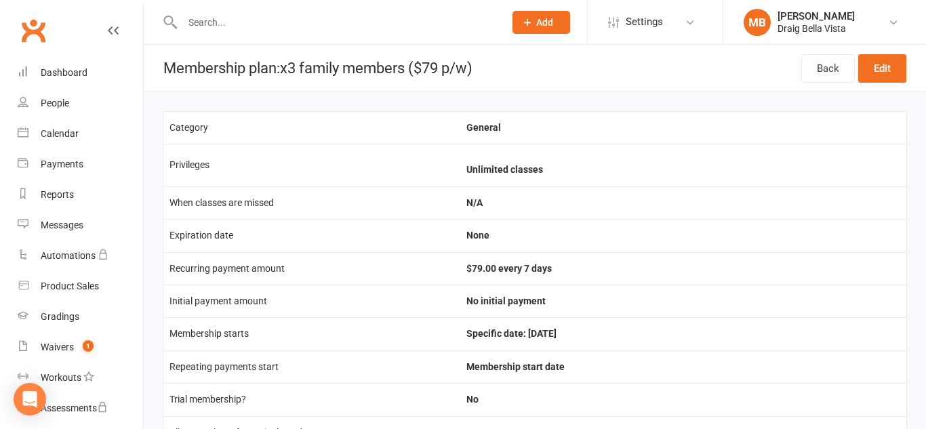
scroll to position [2, 0]
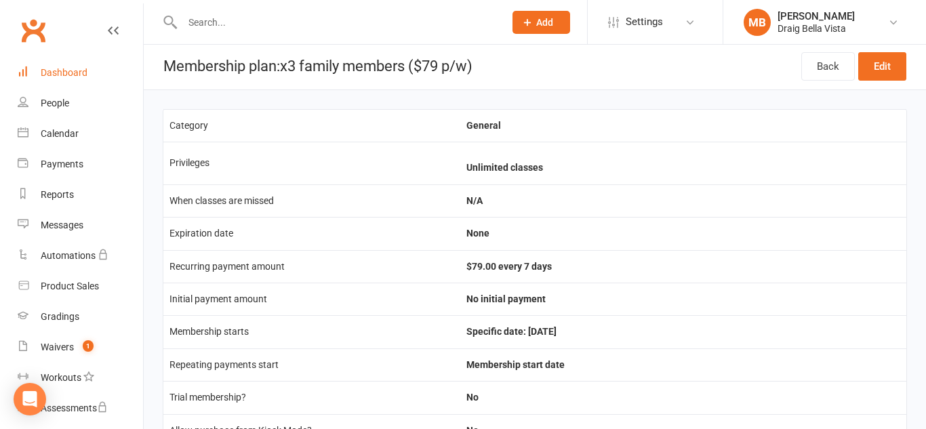
click at [46, 78] on link "Dashboard" at bounding box center [80, 73] width 125 height 30
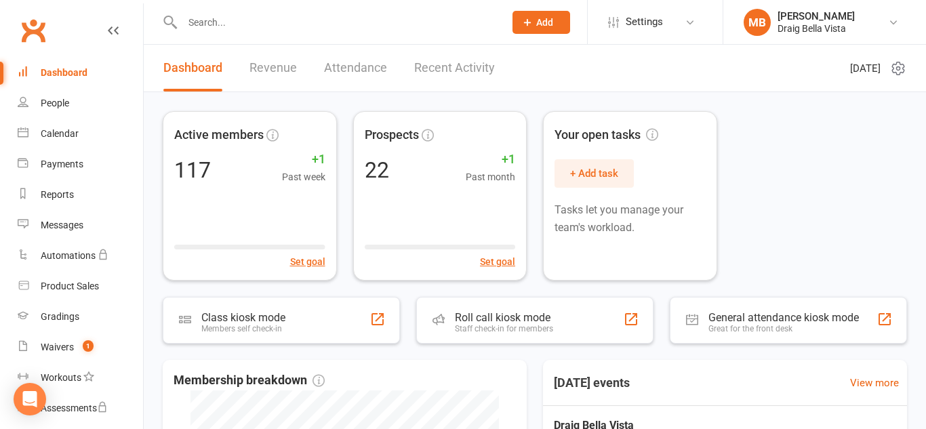
click at [73, 31] on div "Clubworx" at bounding box center [71, 39] width 143 height 50
